Goal: Transaction & Acquisition: Obtain resource

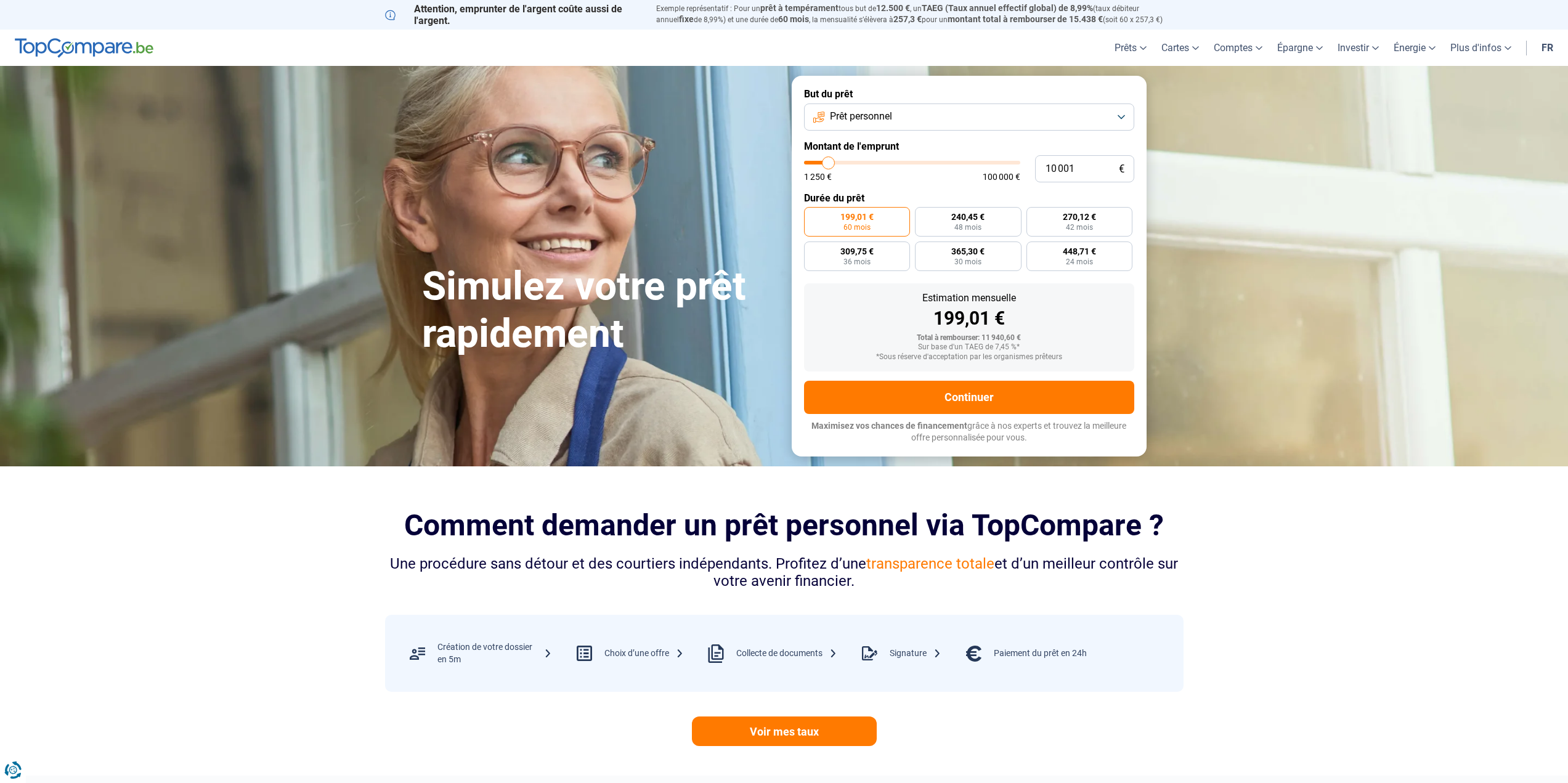
click at [1116, 110] on button "Prêt personnel" at bounding box center [969, 117] width 330 height 27
click at [1066, 104] on button "Prêt personnel" at bounding box center [969, 117] width 330 height 27
click at [1141, 130] on link "Prêt voiture" at bounding box center [1181, 127] width 113 height 21
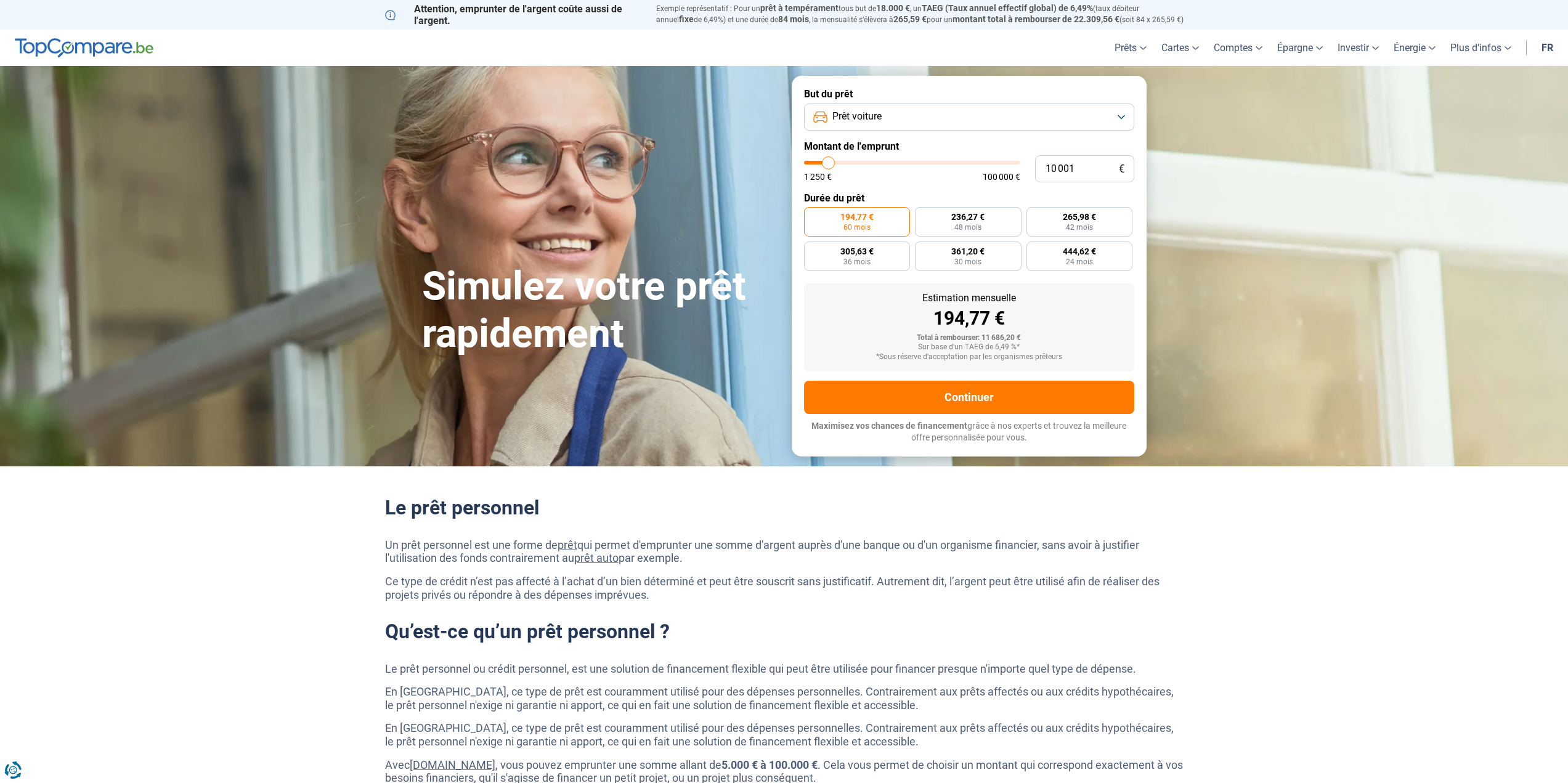
click at [864, 121] on span "Prêt voiture" at bounding box center [857, 116] width 50 height 14
drag, startPoint x: 830, startPoint y: 120, endPoint x: 817, endPoint y: 141, distance: 24.7
